Goal: Transaction & Acquisition: Purchase product/service

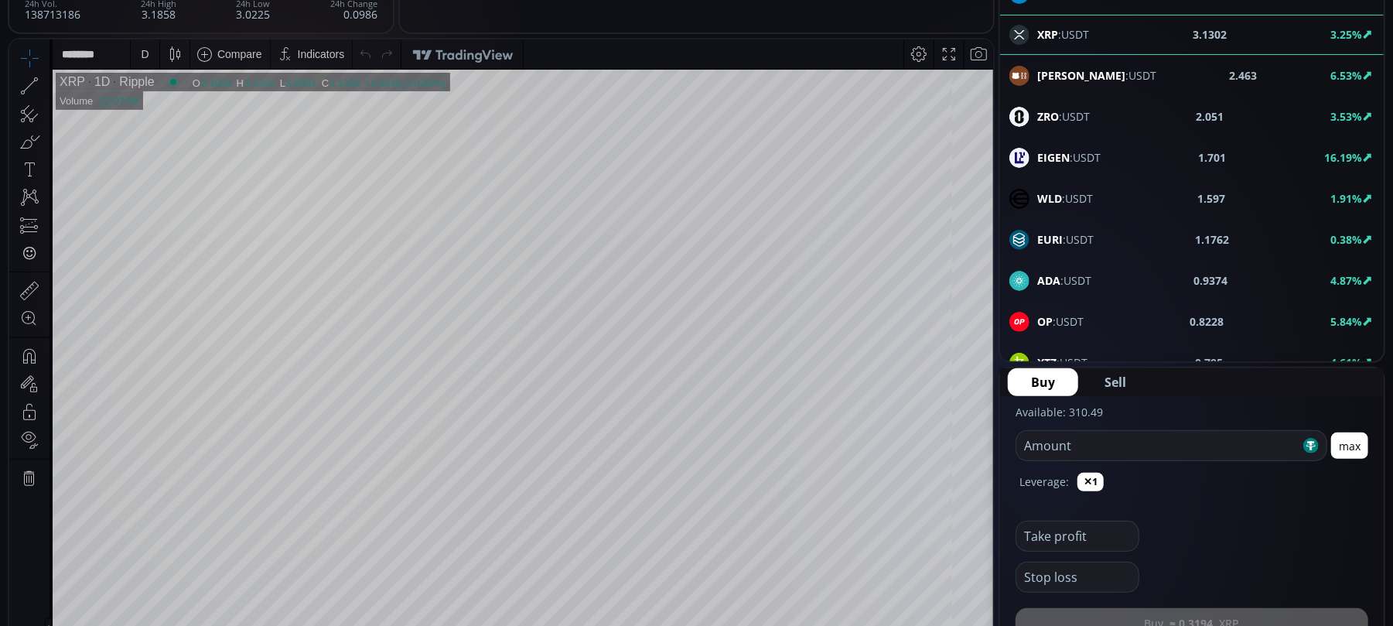
drag, startPoint x: 492, startPoint y: 16, endPoint x: 493, endPoint y: 29, distance: 12.4
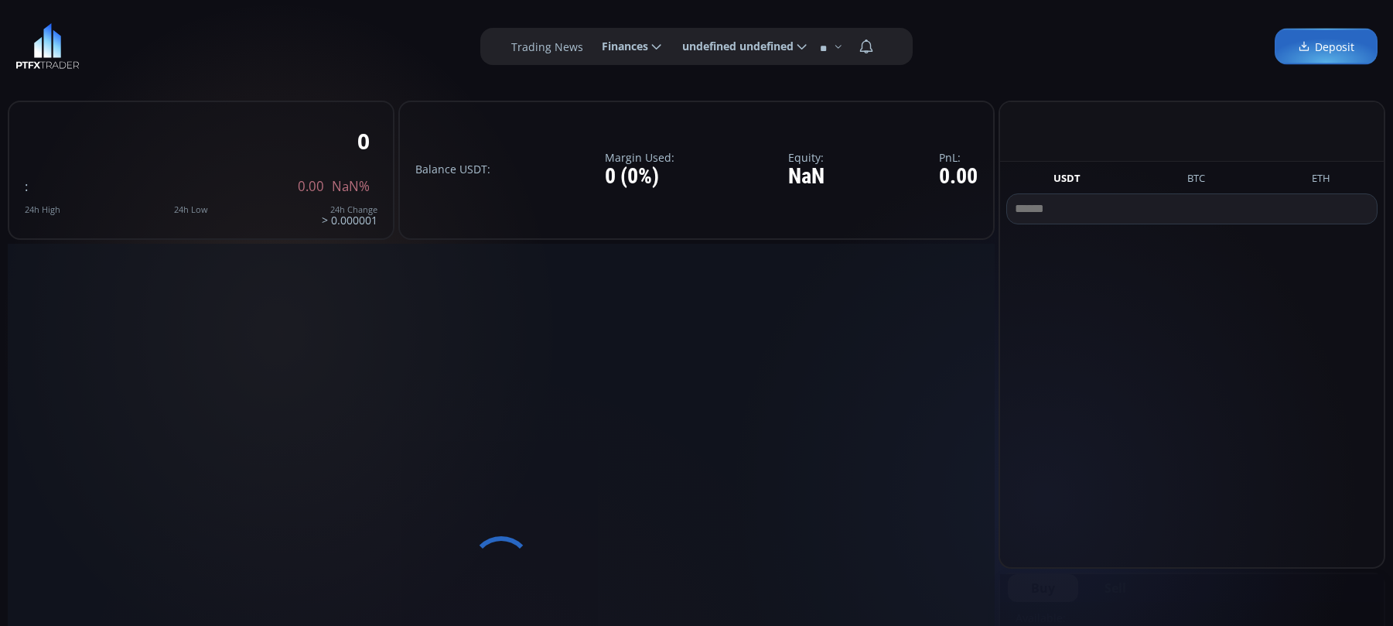
scroll to position [206, 0]
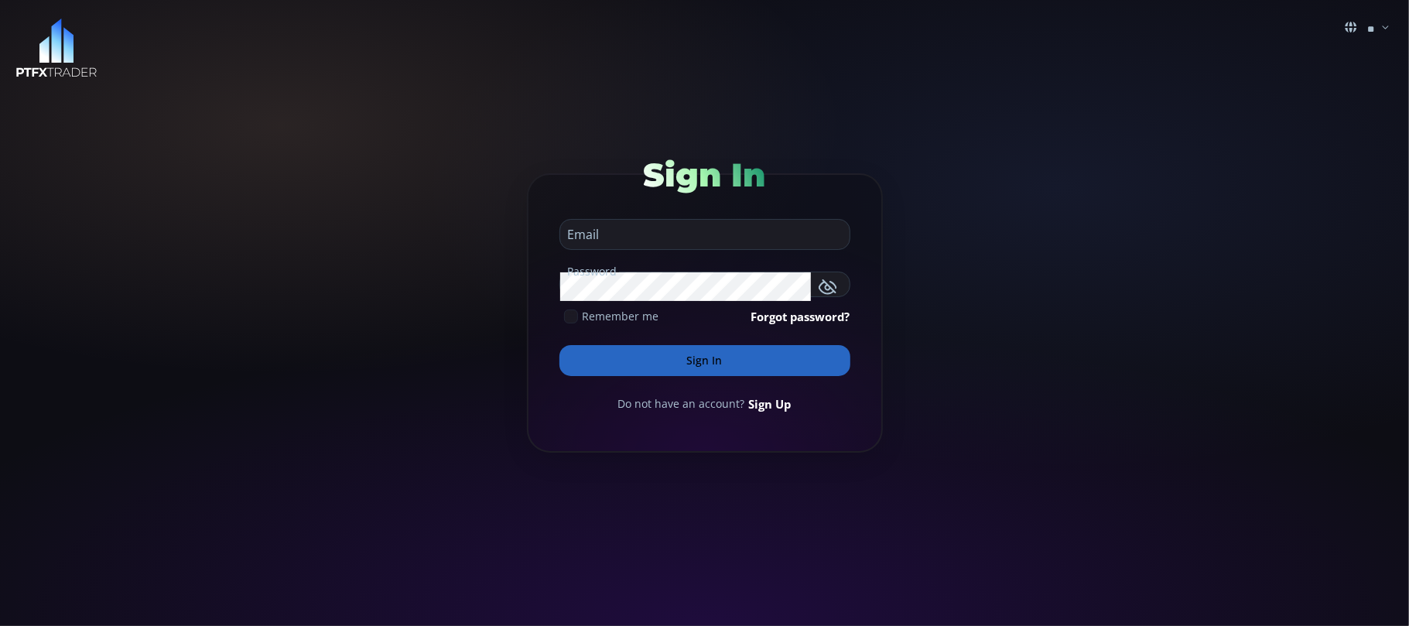
type input "**********"
click at [728, 360] on button "Sign In" at bounding box center [704, 360] width 291 height 31
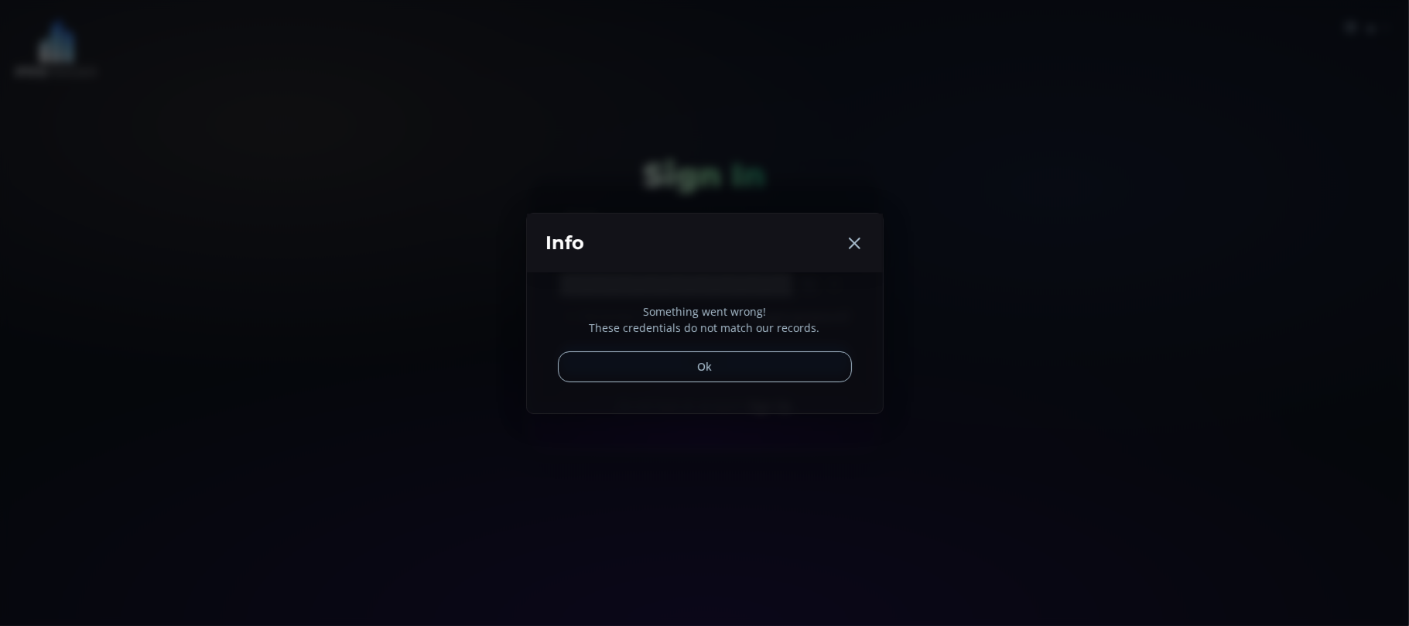
click at [728, 359] on button "Ok" at bounding box center [705, 366] width 294 height 31
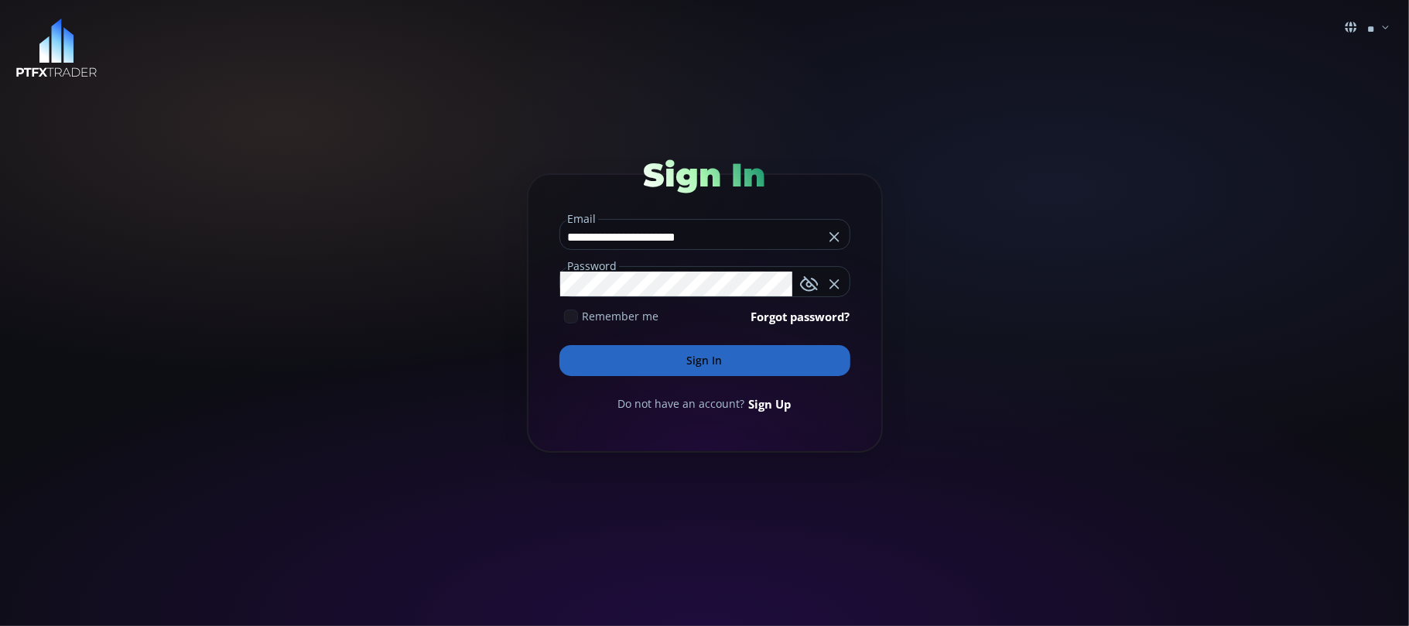
click at [691, 350] on button "Sign In" at bounding box center [704, 360] width 291 height 31
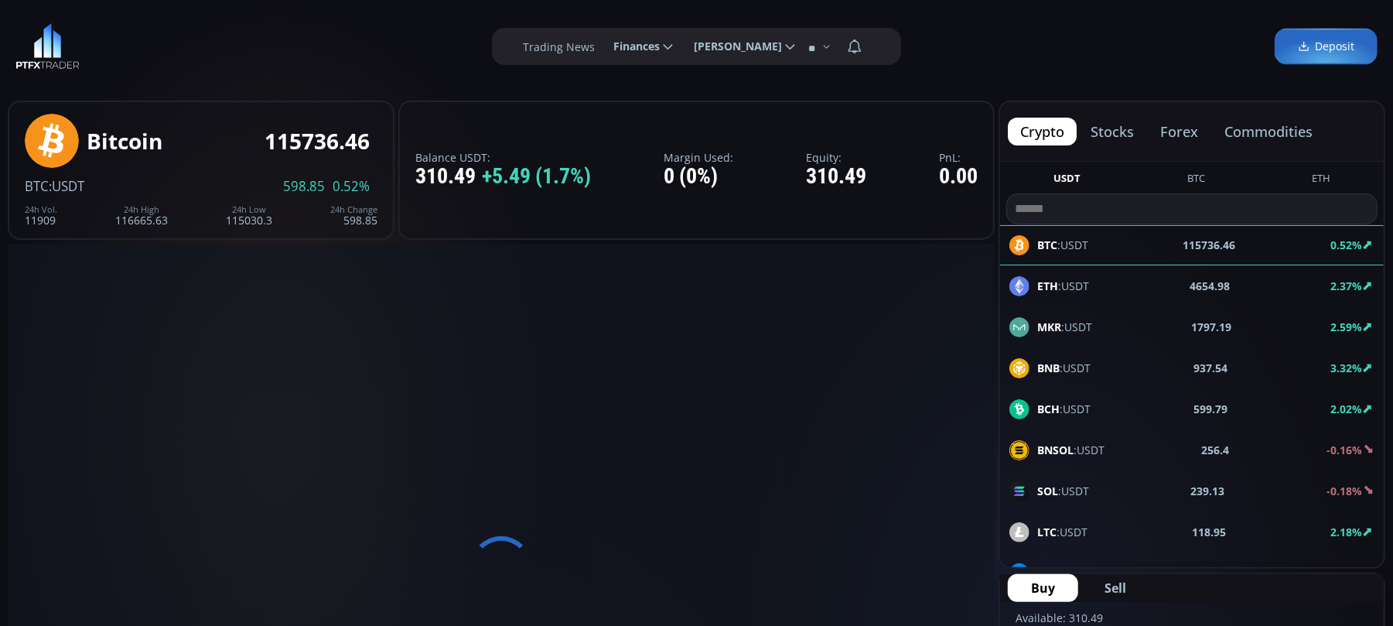
type input "********"
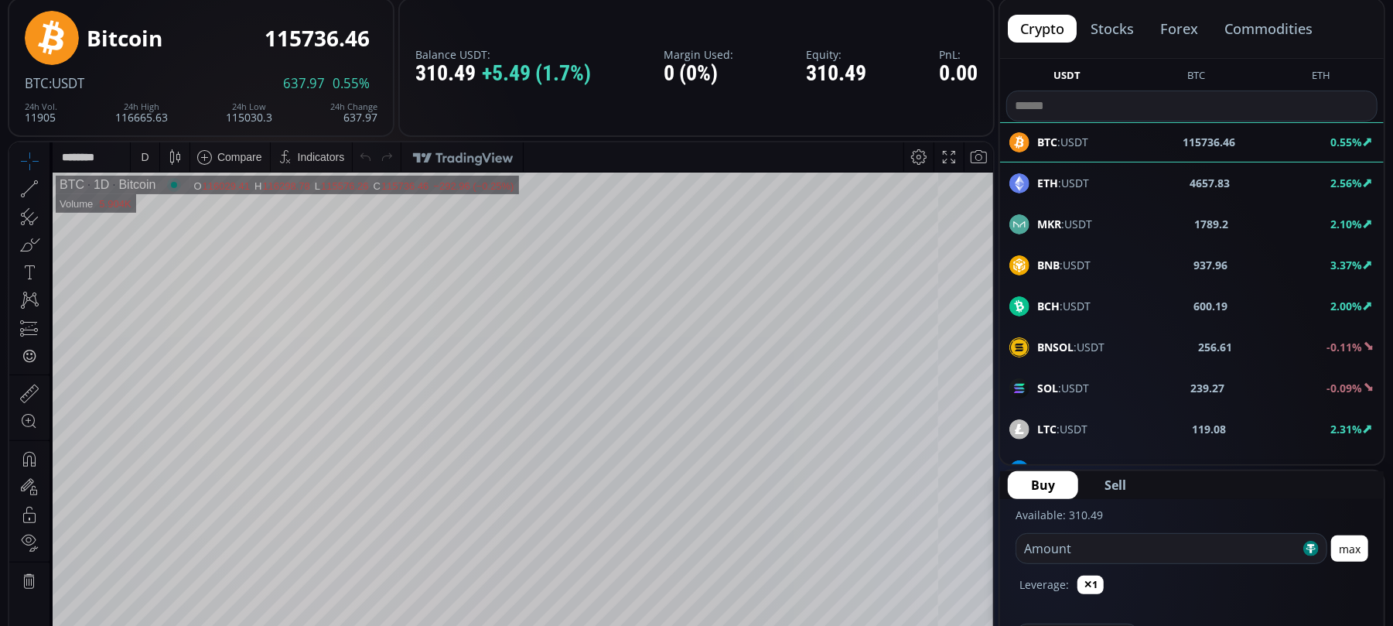
click at [1061, 179] on span "ETH :USDT" at bounding box center [1063, 183] width 52 height 16
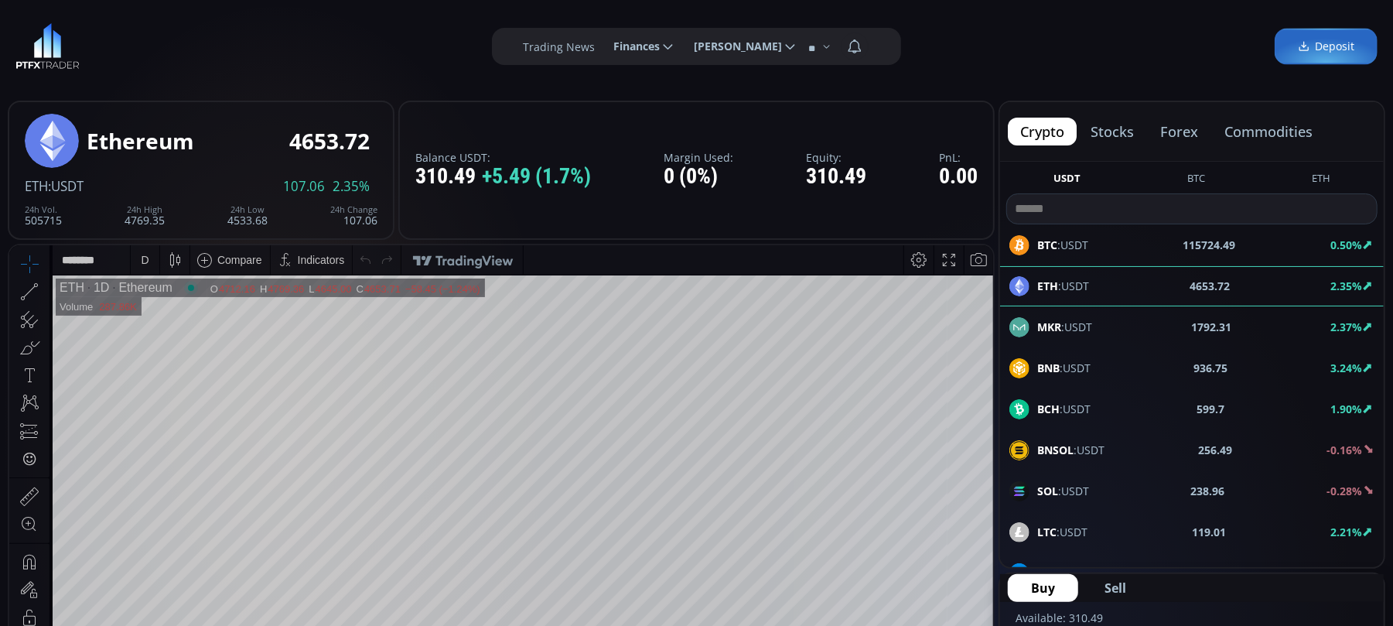
click at [1050, 319] on b "MKR" at bounding box center [1049, 326] width 24 height 15
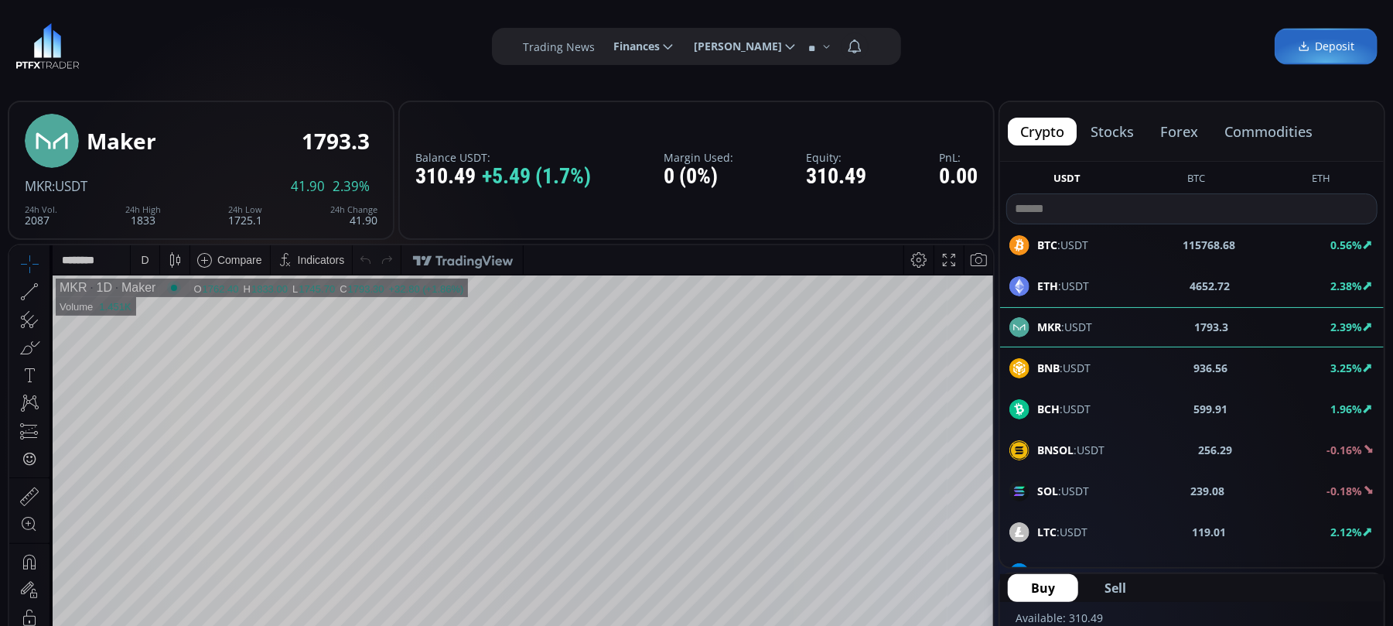
click at [1097, 239] on div "BTC :USDT 115768.68 0.56%" at bounding box center [1191, 245] width 365 height 20
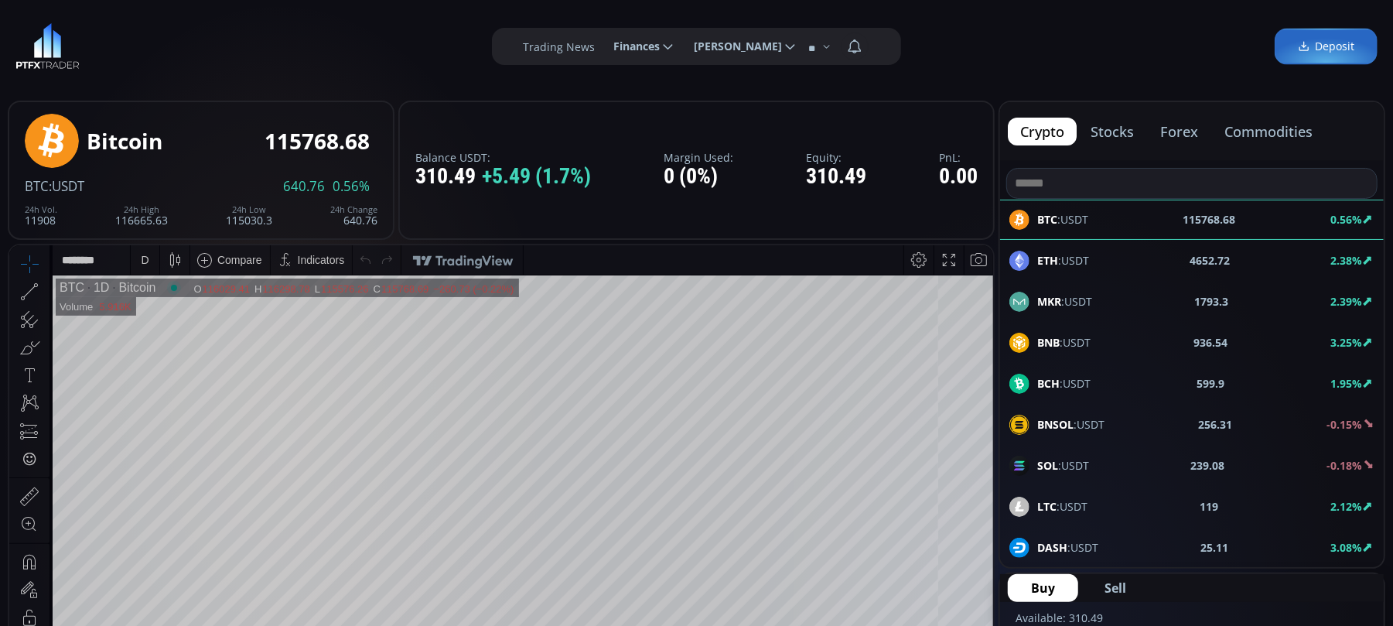
scroll to position [103, 0]
